Goal: Navigation & Orientation: Understand site structure

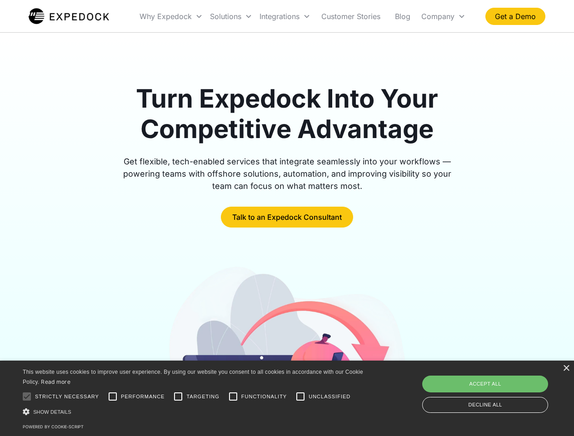
click at [303, 16] on div "Integrations" at bounding box center [285, 16] width 58 height 31
click at [171, 16] on div "Why Expedock" at bounding box center [166, 16] width 52 height 9
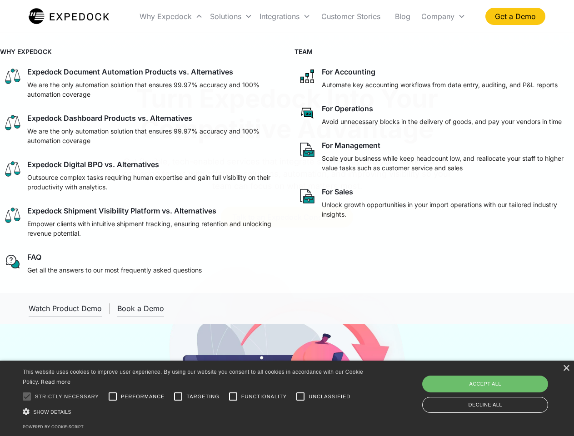
click at [231, 16] on div "Solutions" at bounding box center [225, 16] width 31 height 9
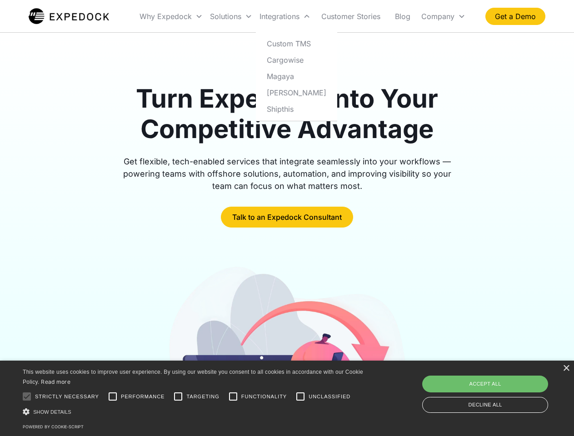
click at [285, 16] on div "Integrations" at bounding box center [280, 16] width 40 height 9
click at [443, 16] on div "Company" at bounding box center [437, 16] width 33 height 9
click at [27, 397] on div at bounding box center [27, 397] width 18 height 18
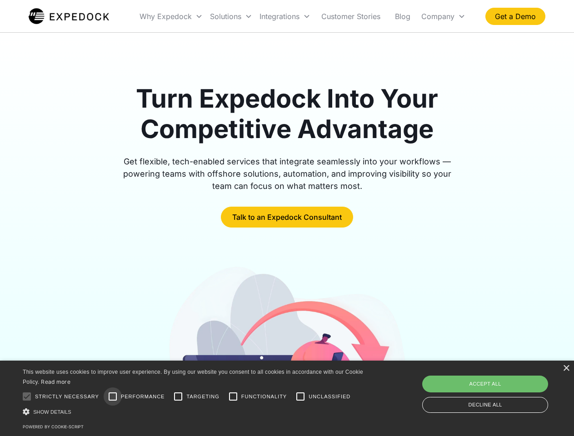
click at [113, 397] on input "Performance" at bounding box center [113, 397] width 18 height 18
checkbox input "true"
click at [178, 397] on input "Targeting" at bounding box center [178, 397] width 18 height 18
checkbox input "true"
click at [233, 397] on input "Functionality" at bounding box center [233, 397] width 18 height 18
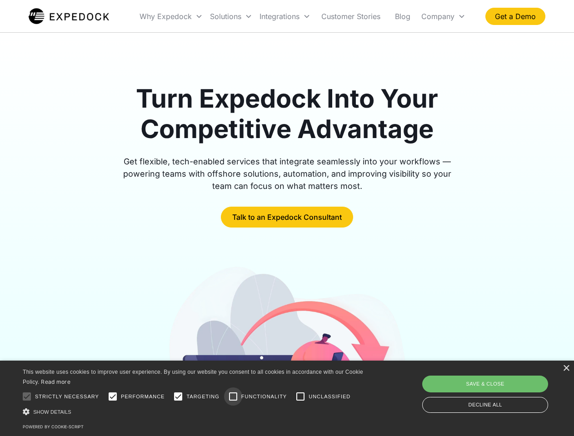
checkbox input "true"
click at [300, 397] on input "Unclassified" at bounding box center [300, 397] width 18 height 18
checkbox input "true"
